Goal: Task Accomplishment & Management: Complete application form

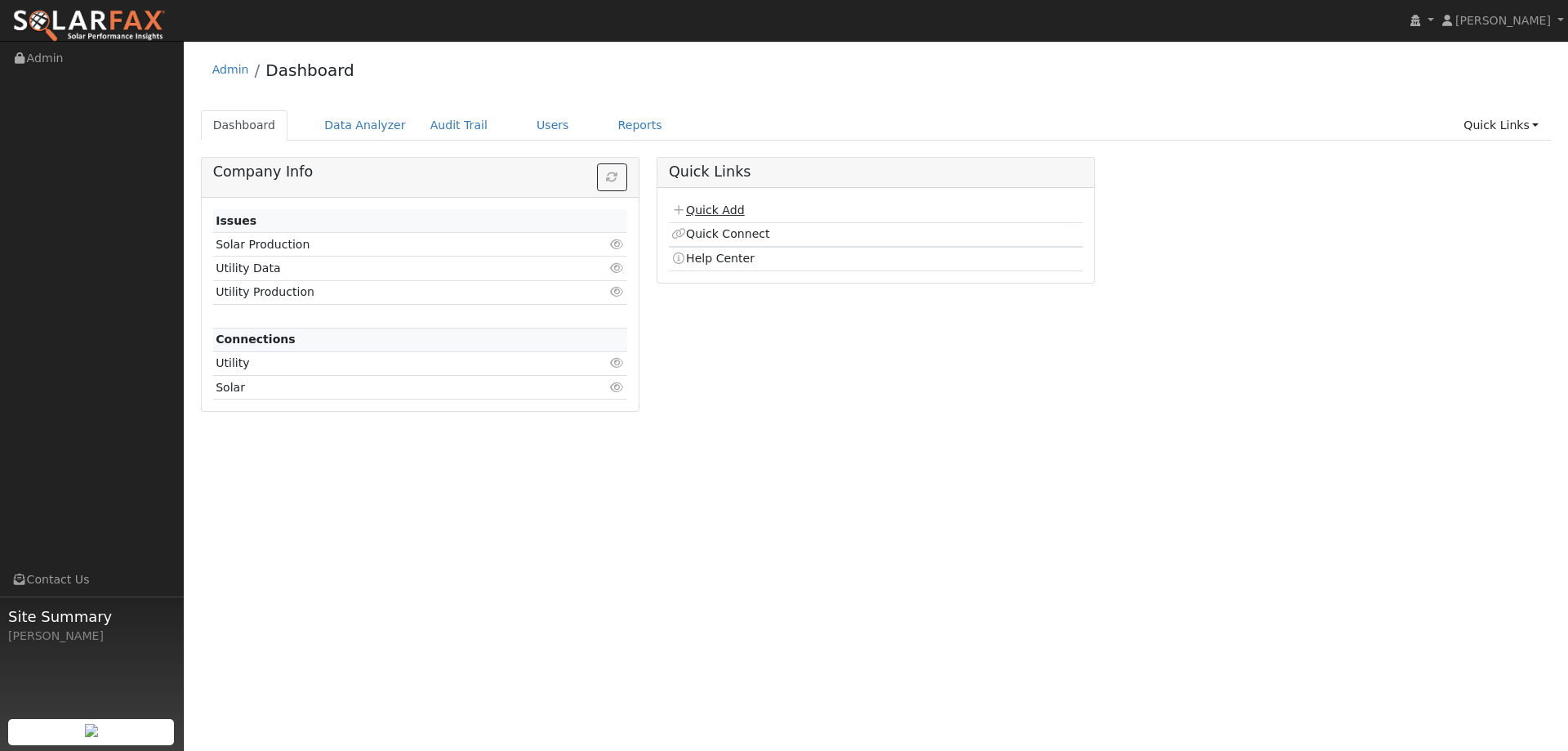
click at [708, 208] on link "Quick Add" at bounding box center [707, 209] width 73 height 13
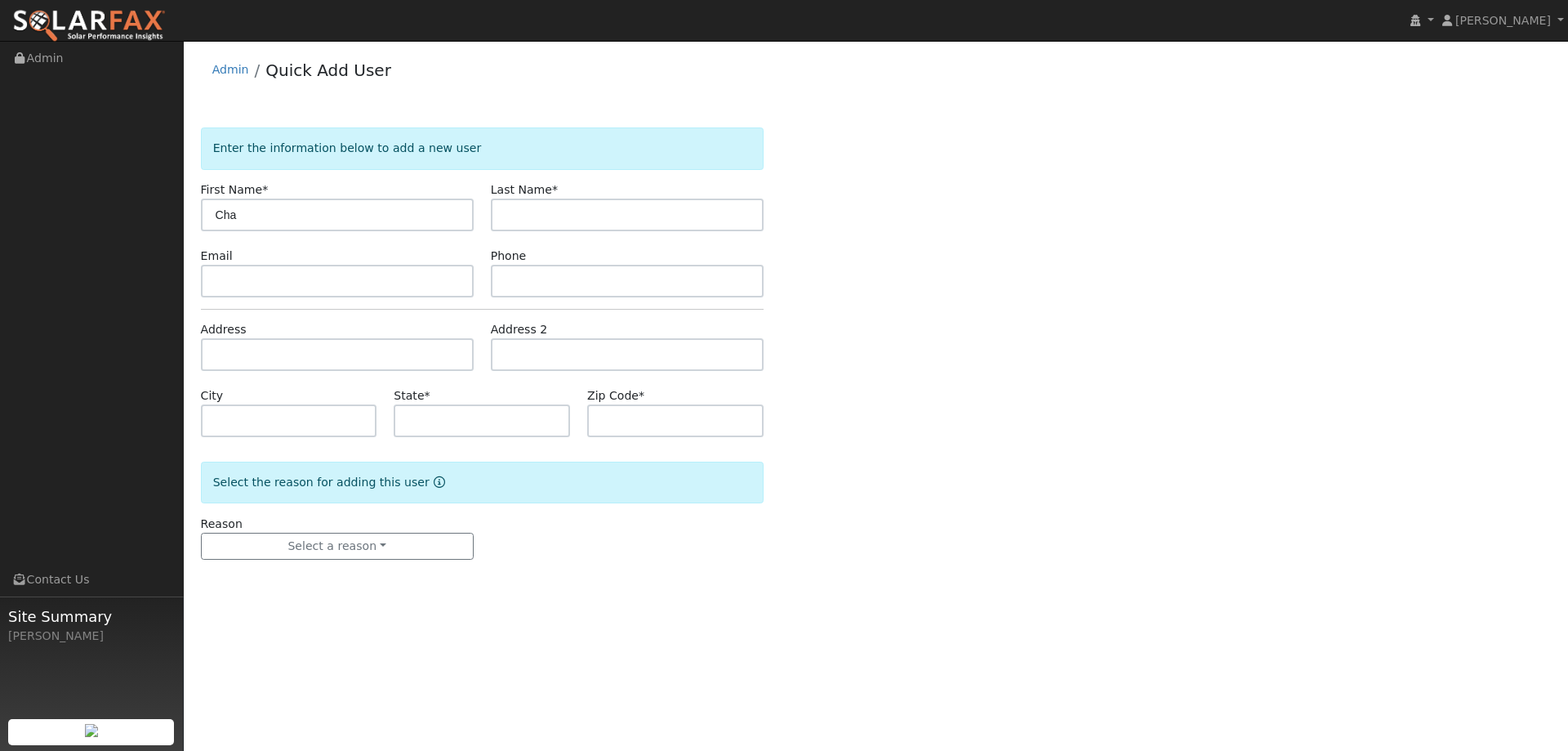
type input "Cha"
type input "[PERSON_NAME]"
paste input "[EMAIL_ADDRESS][DOMAIN_NAME]"
type input "grndmstrz@gmail.com"
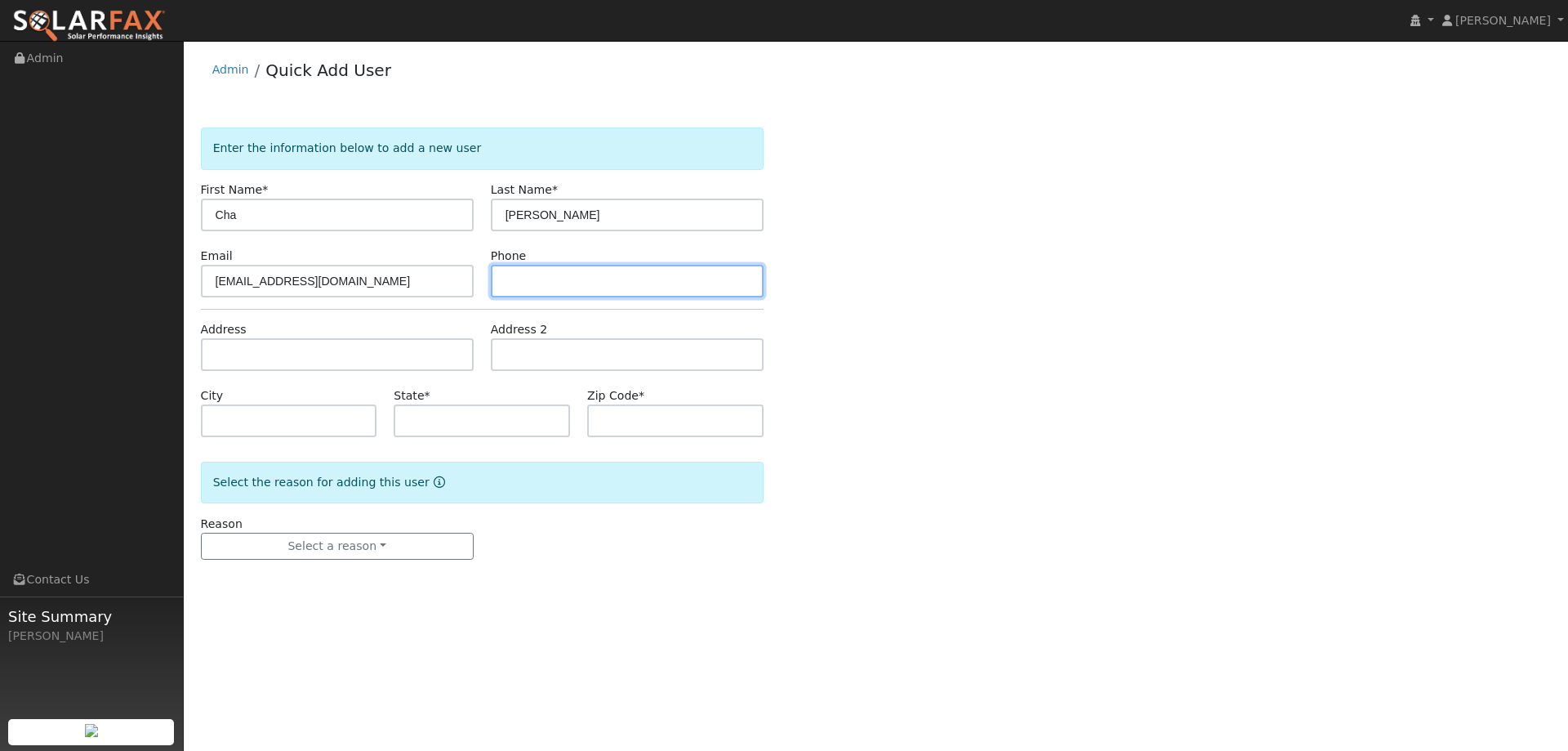
click at [539, 285] on input "text" at bounding box center [626, 281] width 272 height 33
paste input "(530) 713-0374"
type input "(530) 713-0374"
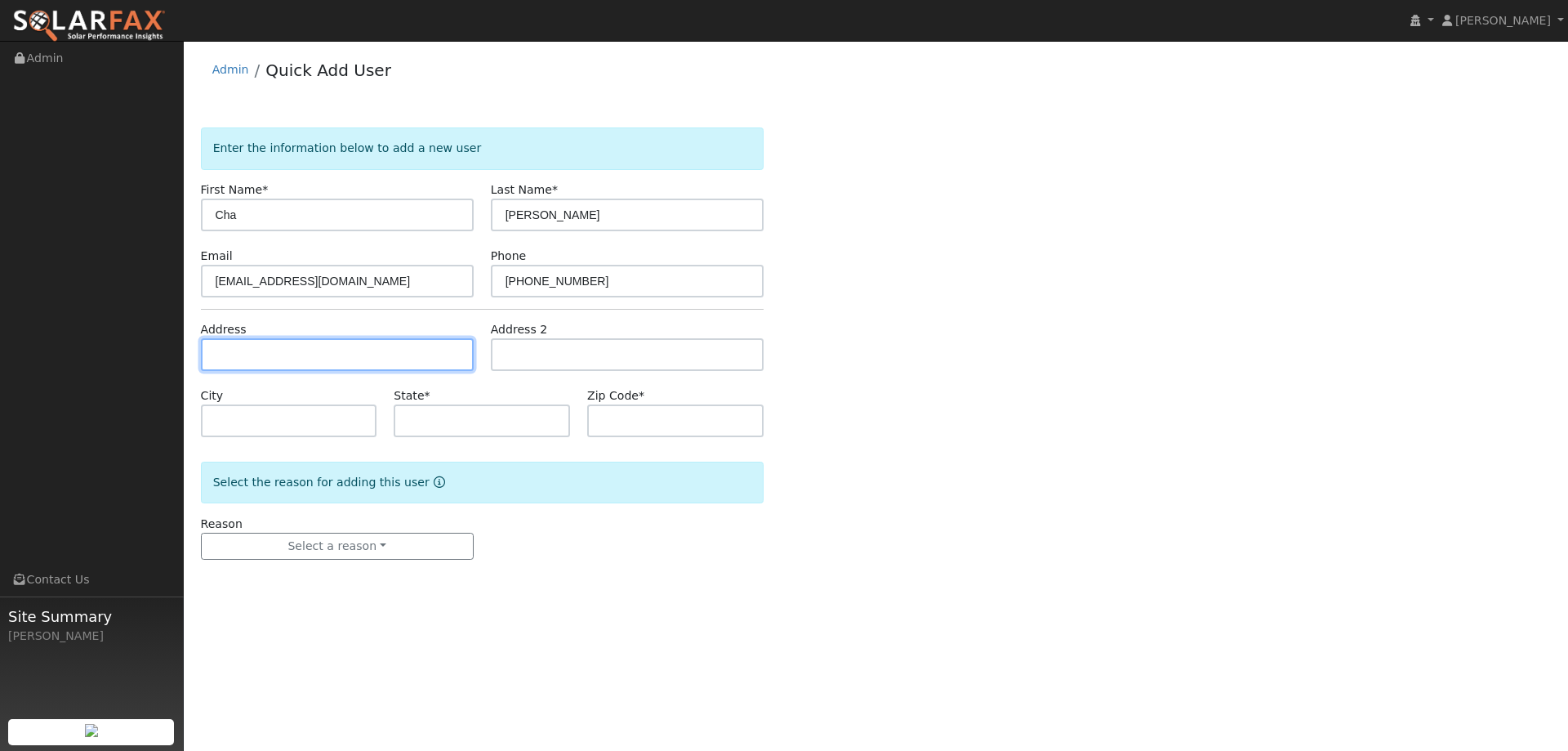
click at [454, 357] on input "text" at bounding box center [336, 355] width 272 height 33
paste input "1448 Beford Street"
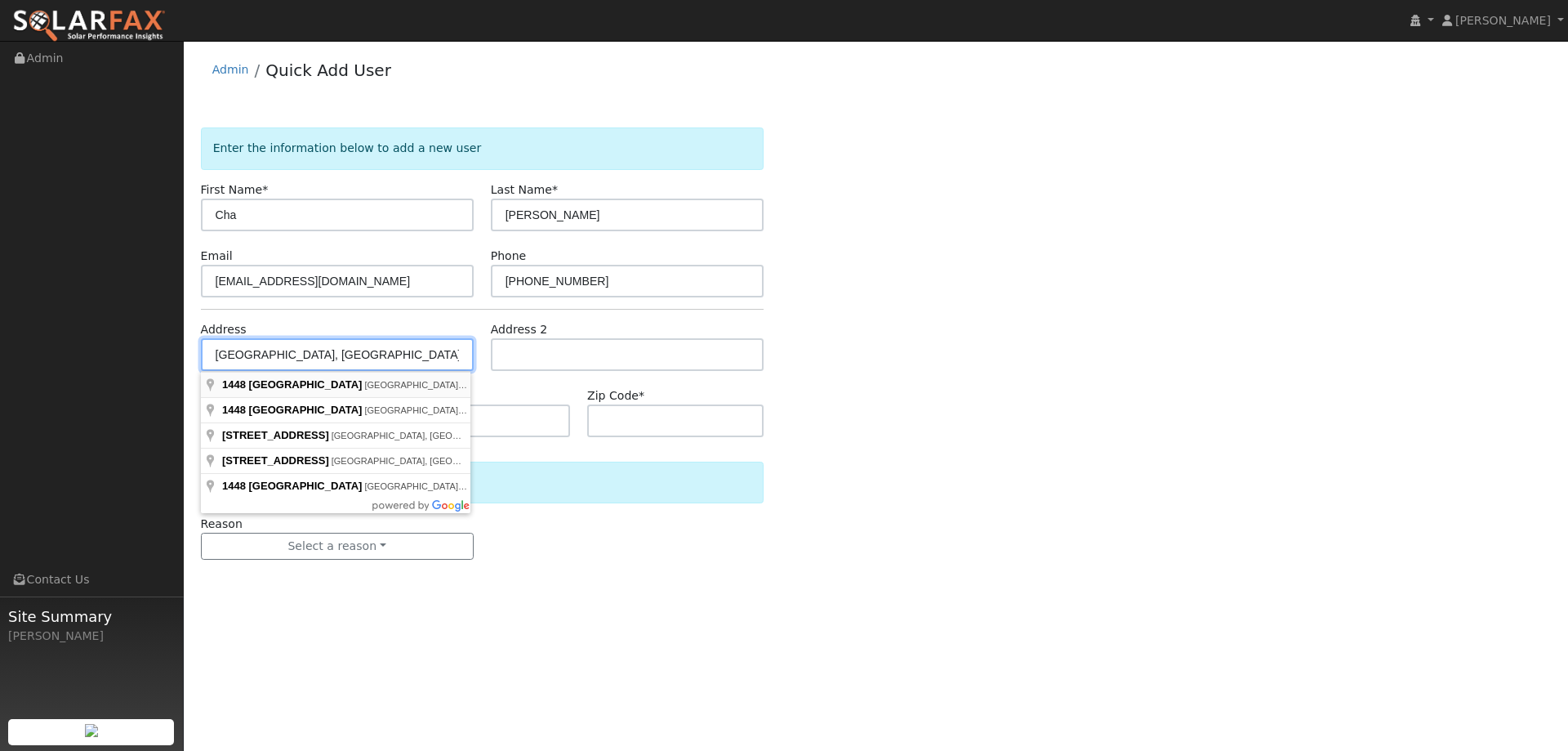
type input "1448 Beford Street"
type input "Olivehurst"
type input "CA"
type input "95961"
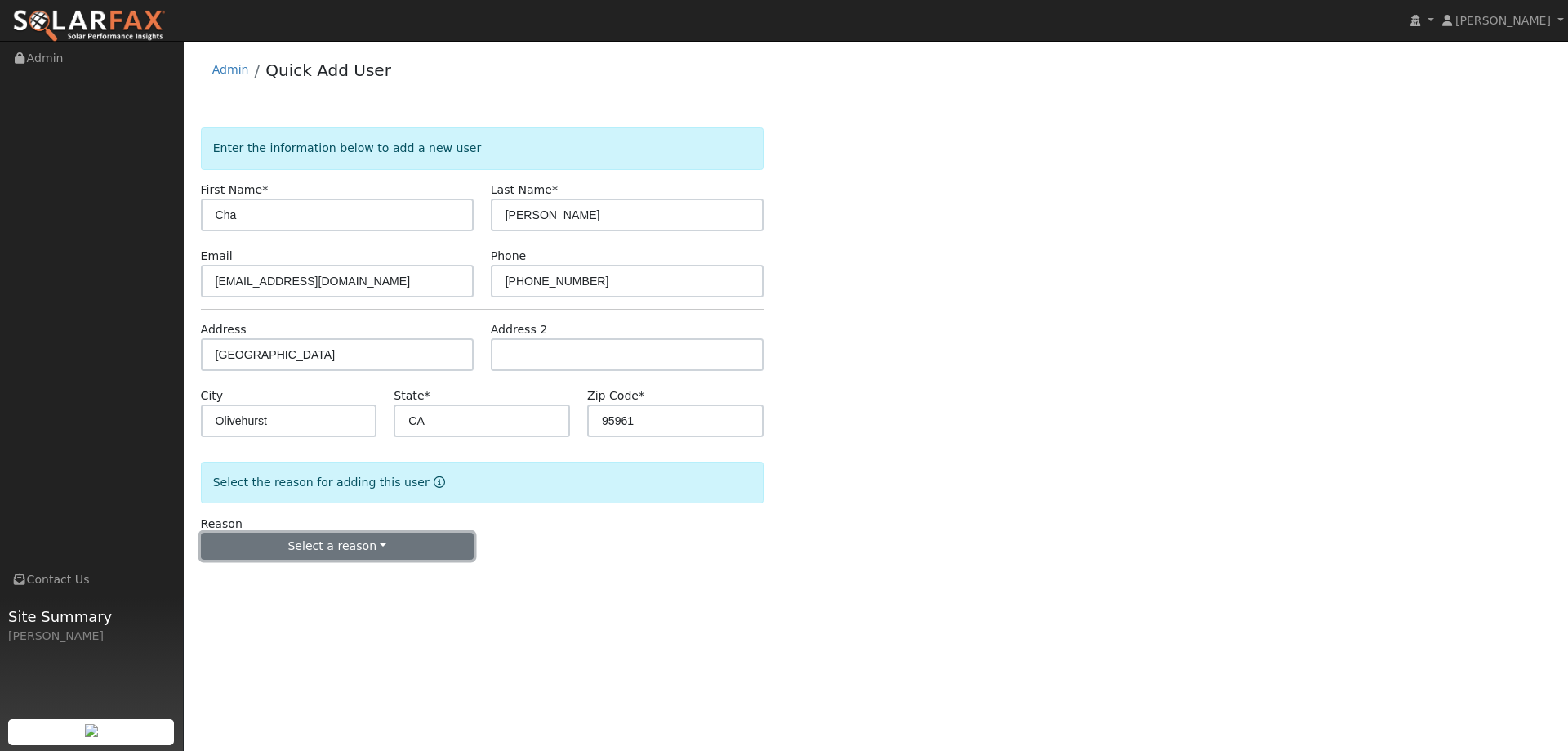
click at [394, 538] on button "Select a reason" at bounding box center [336, 546] width 272 height 28
click at [328, 581] on link "New lead" at bounding box center [291, 580] width 181 height 22
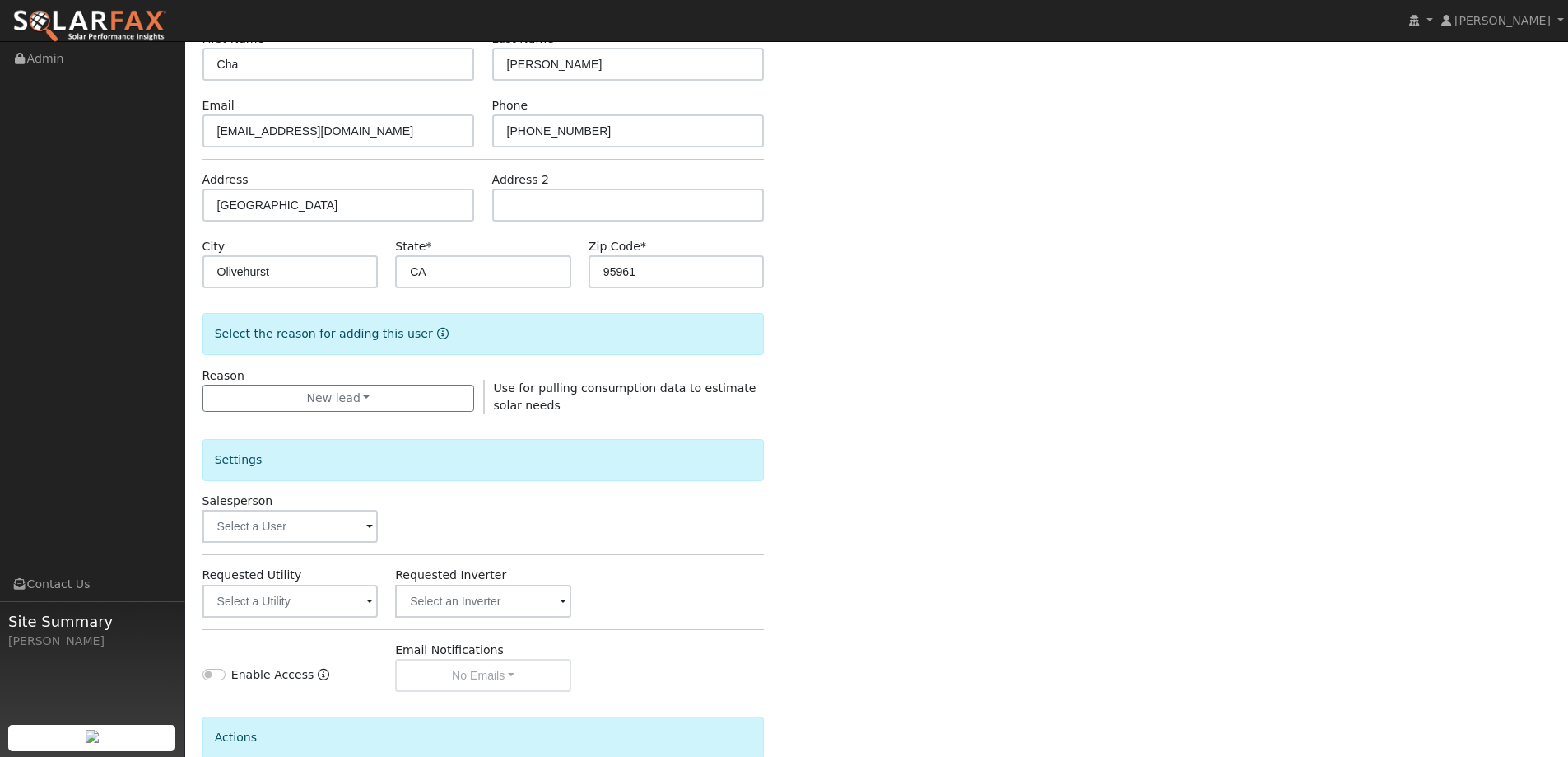
scroll to position [165, 0]
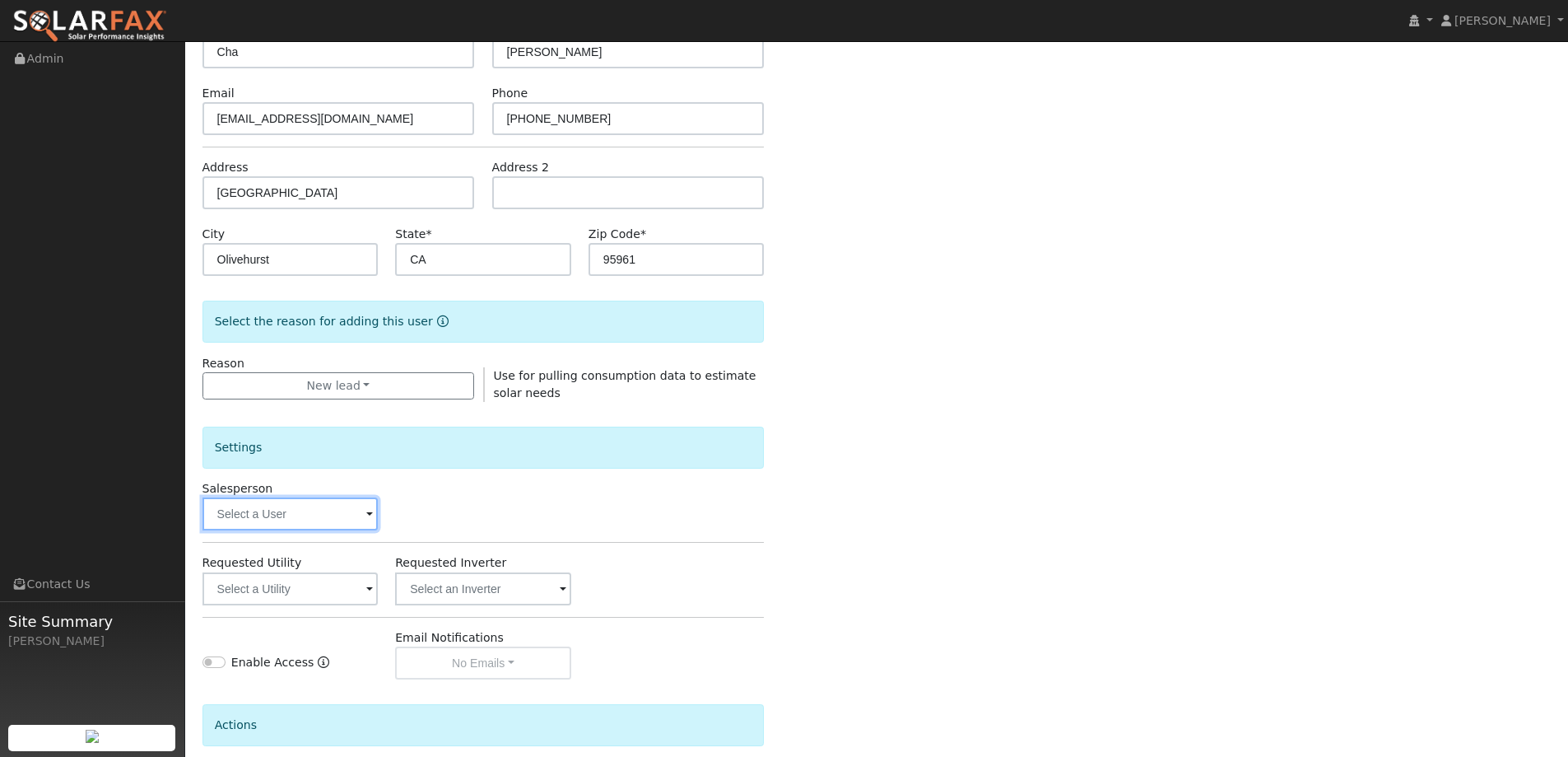
click at [310, 522] on input "text" at bounding box center [290, 514] width 176 height 33
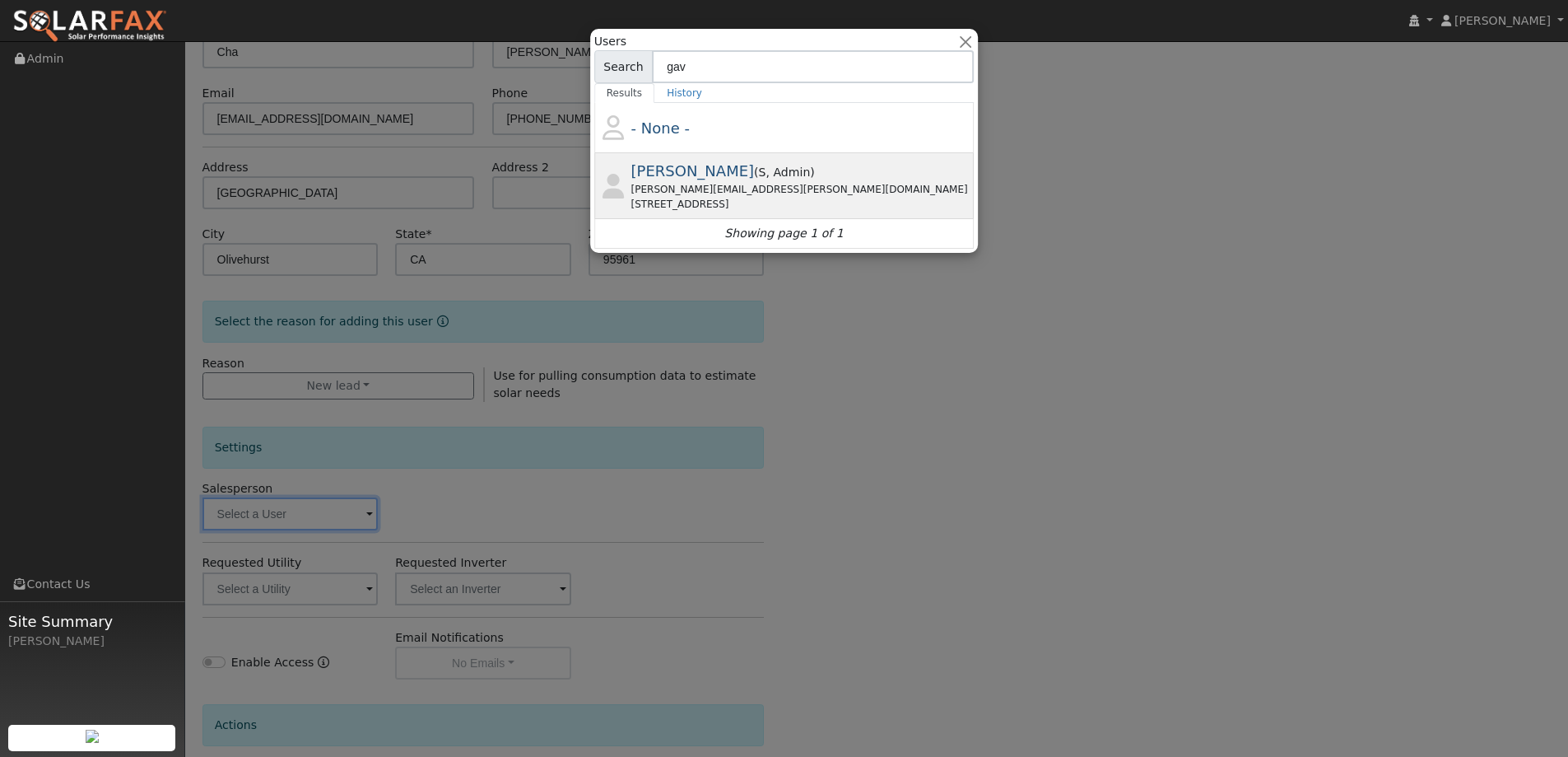
type input "gav"
click at [726, 187] on div "gavin.steiner@ambrosesolar.com" at bounding box center [801, 189] width 340 height 15
type input "Gavin Steiner"
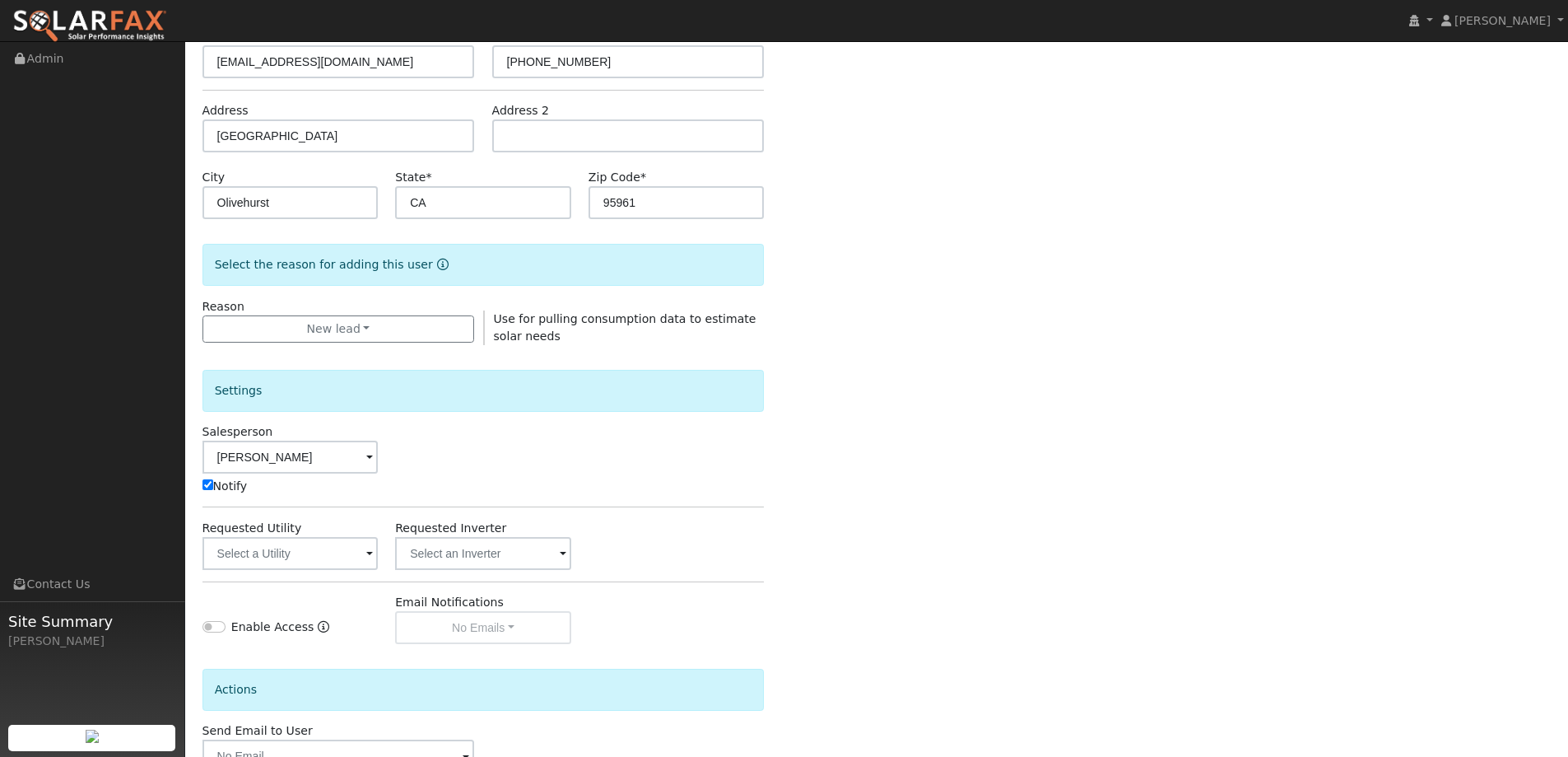
scroll to position [247, 0]
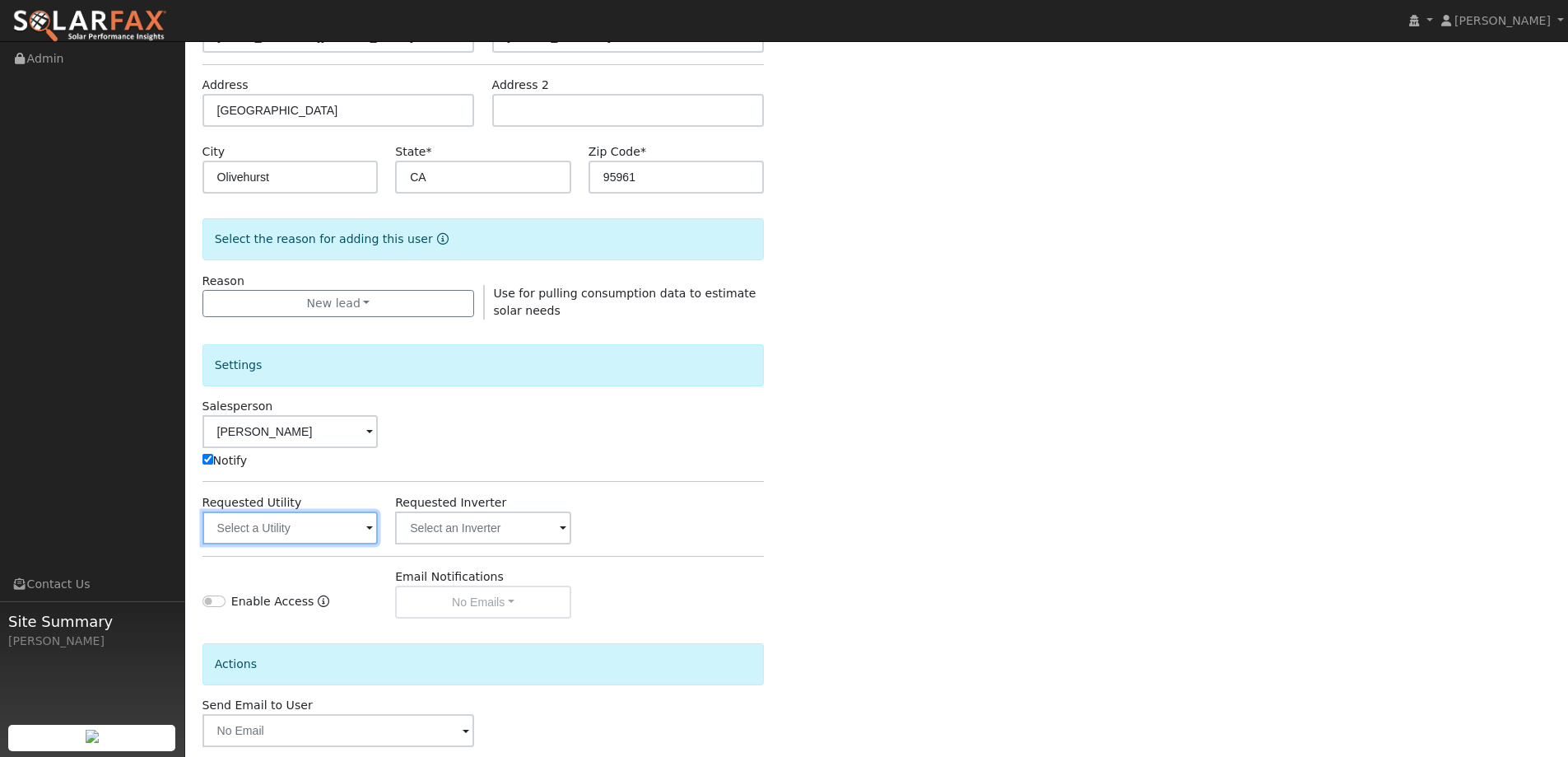
click at [356, 523] on input "text" at bounding box center [290, 528] width 176 height 33
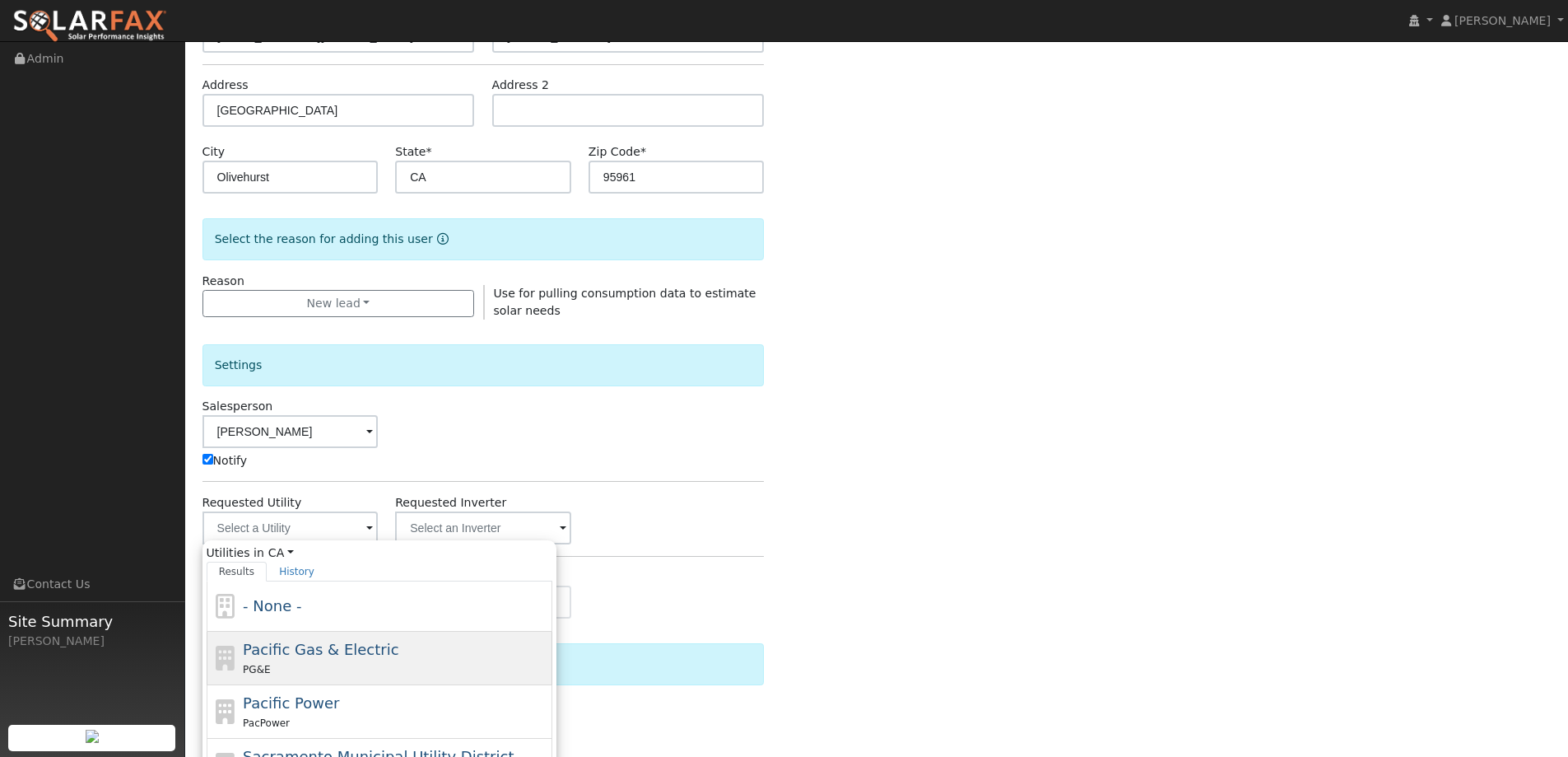
click at [442, 644] on div "Pacific Gas & Electric PG&E" at bounding box center [395, 658] width 305 height 39
type input "Pacific Gas & Electric"
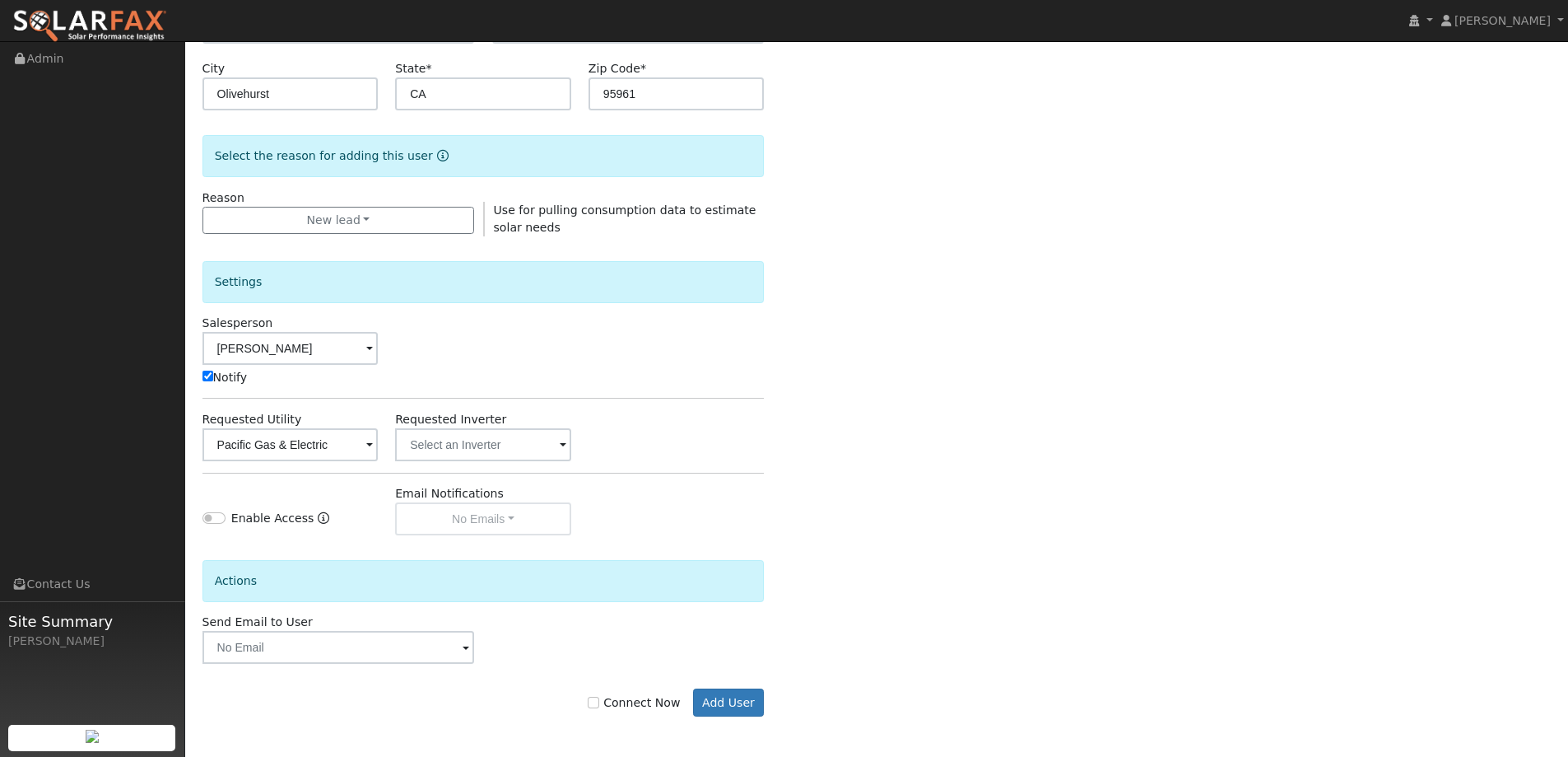
scroll to position [331, 0]
click at [599, 706] on input "Connect Now" at bounding box center [593, 701] width 11 height 11
checkbox input "true"
click at [750, 699] on button "Add User" at bounding box center [729, 701] width 72 height 28
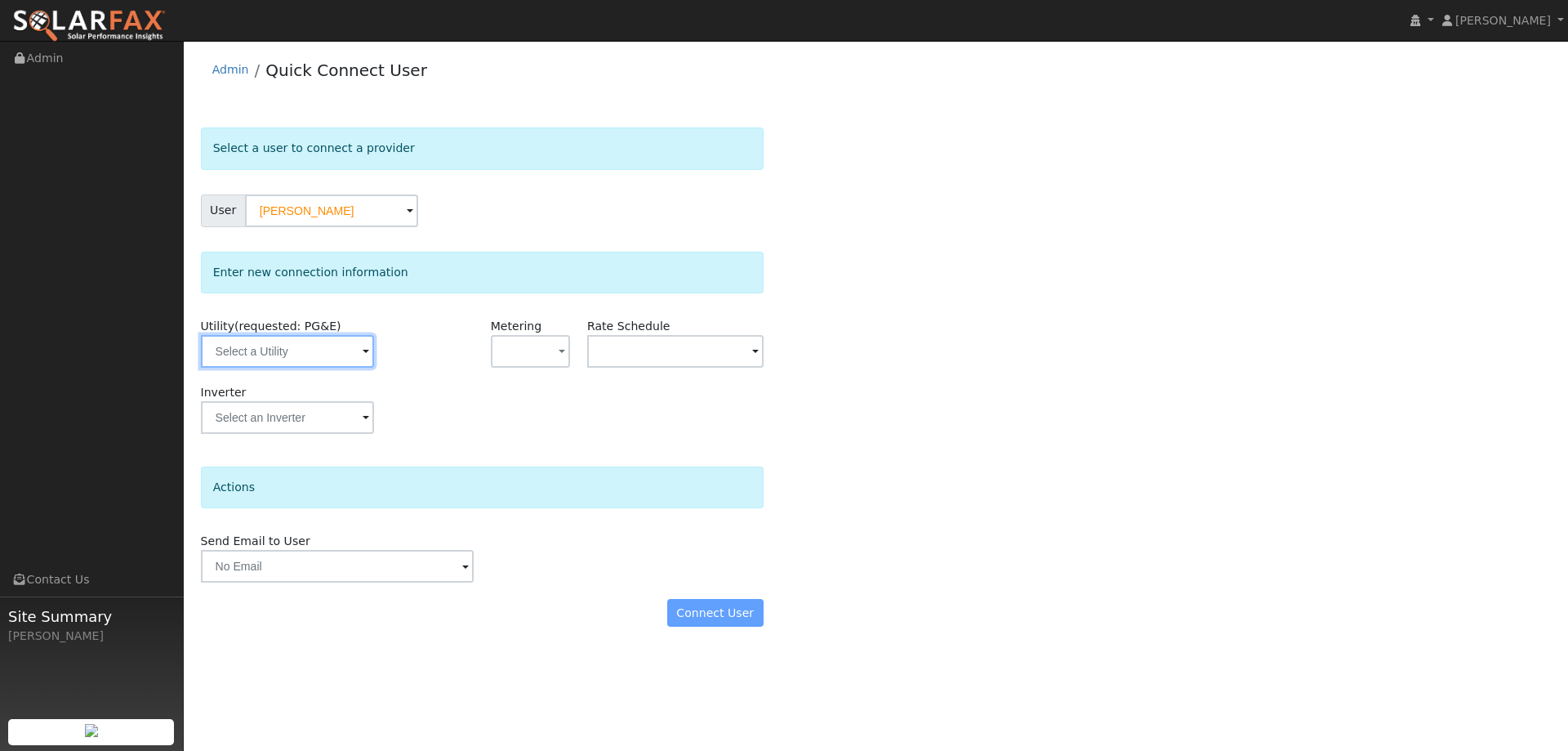
click at [330, 352] on input "text" at bounding box center [287, 351] width 173 height 33
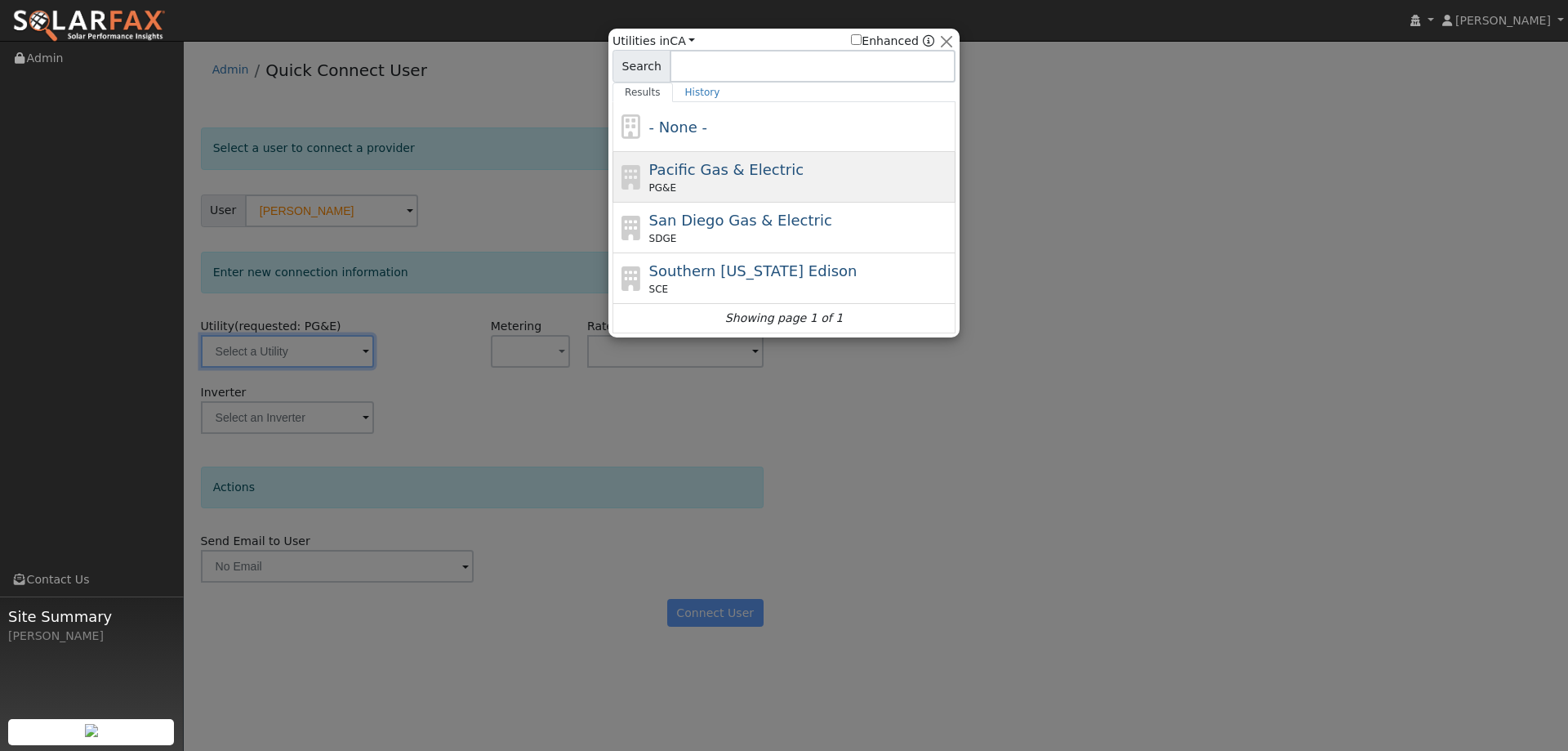
click at [736, 190] on div "PG&E" at bounding box center [800, 188] width 303 height 15
type input "PG&E"
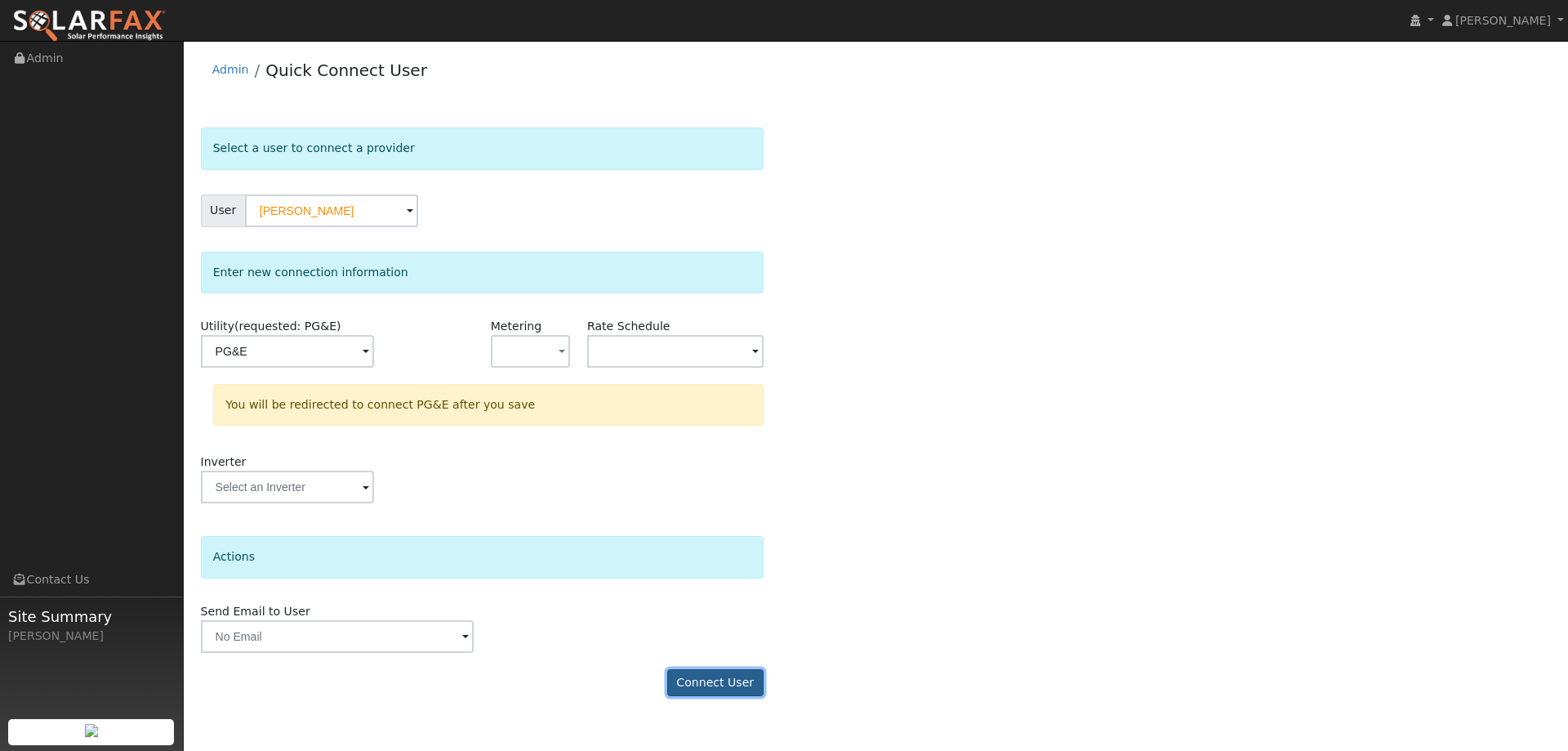
click at [742, 676] on button "Connect User" at bounding box center [714, 683] width 96 height 28
